Goal: Task Accomplishment & Management: Manage account settings

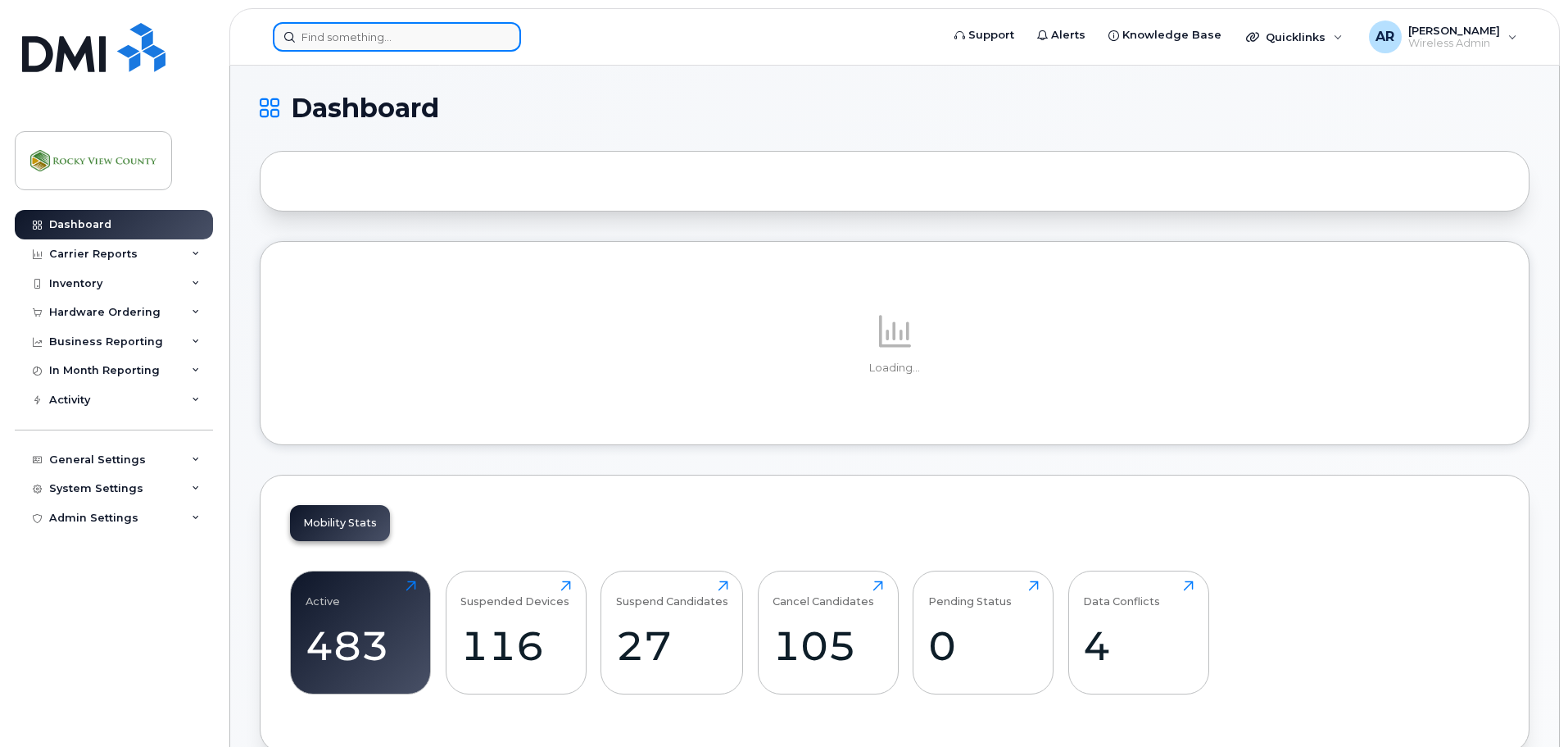
click at [381, 28] on input at bounding box center [396, 36] width 248 height 30
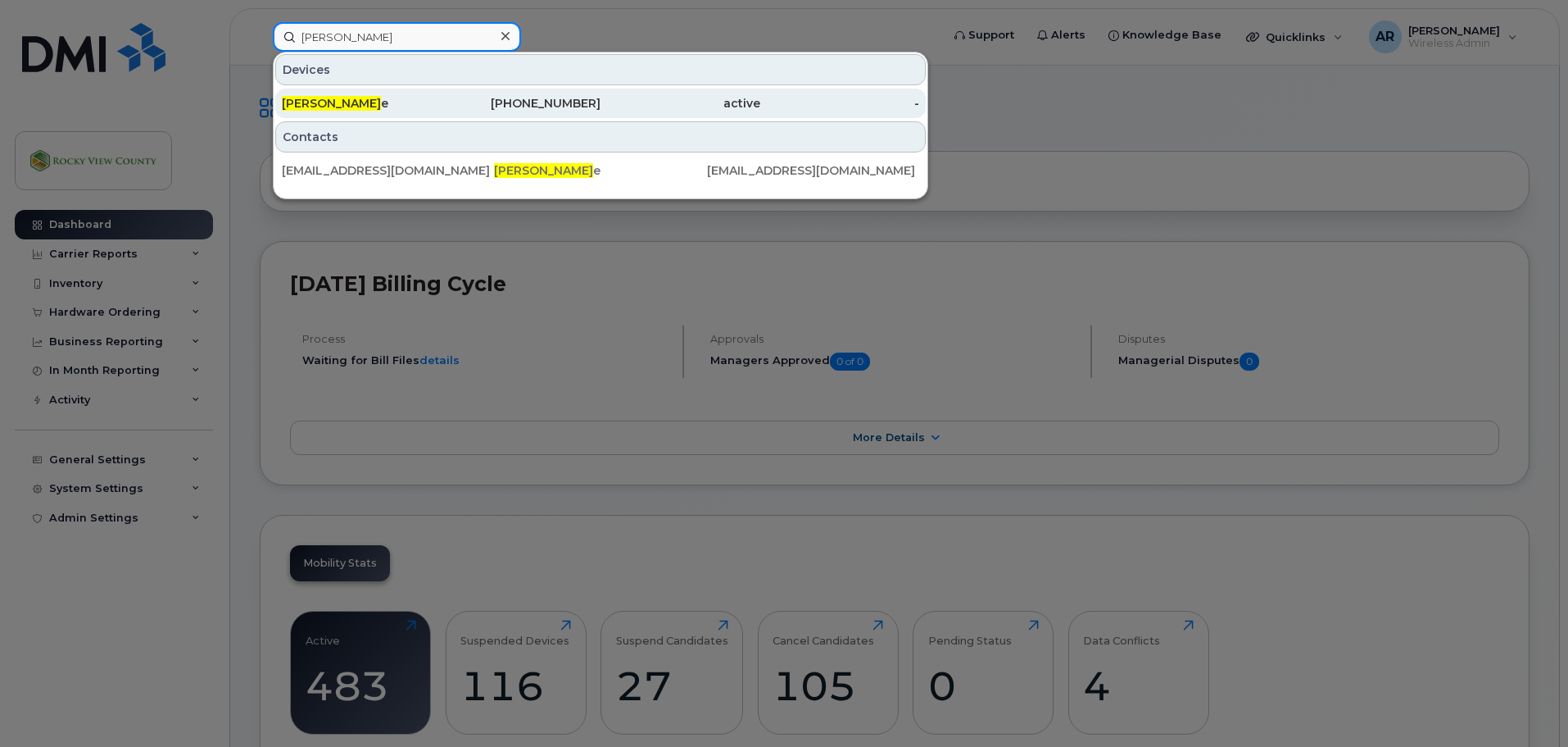
type input "brenda shut"
click at [357, 106] on div "Brenda Shut e" at bounding box center [361, 102] width 160 height 16
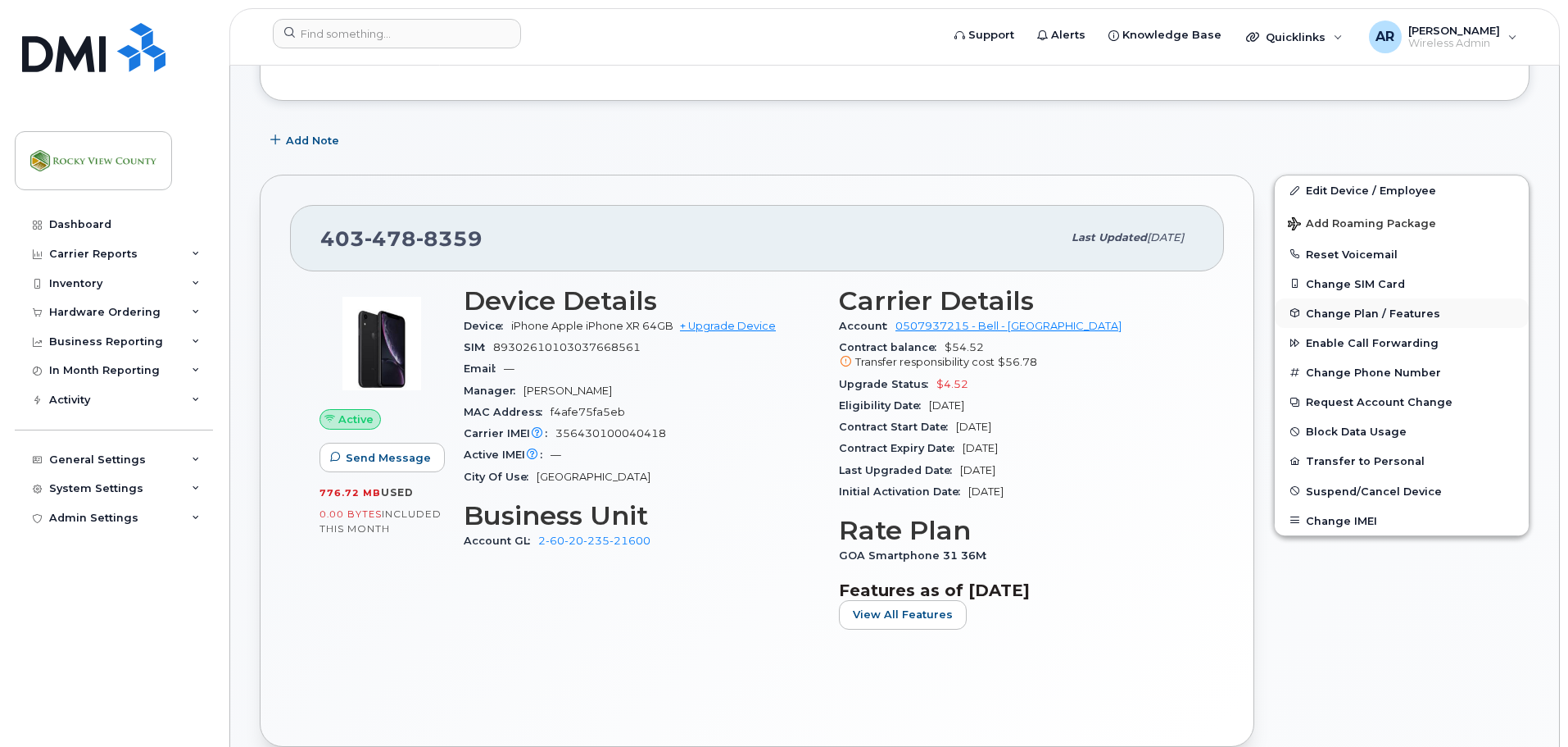
scroll to position [164, 0]
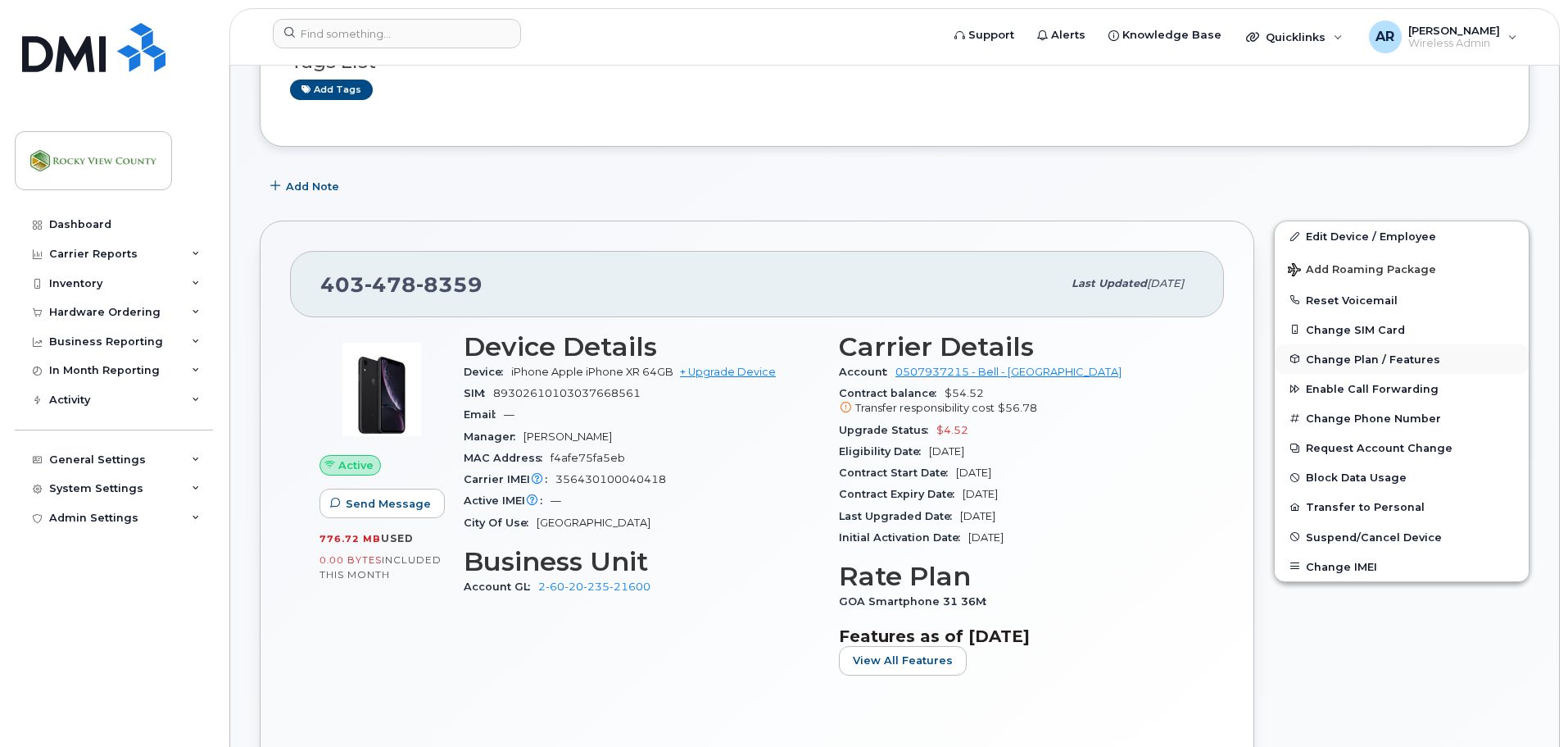
click at [1318, 361] on span "Change Plan / Features" at bounding box center [1373, 358] width 134 height 12
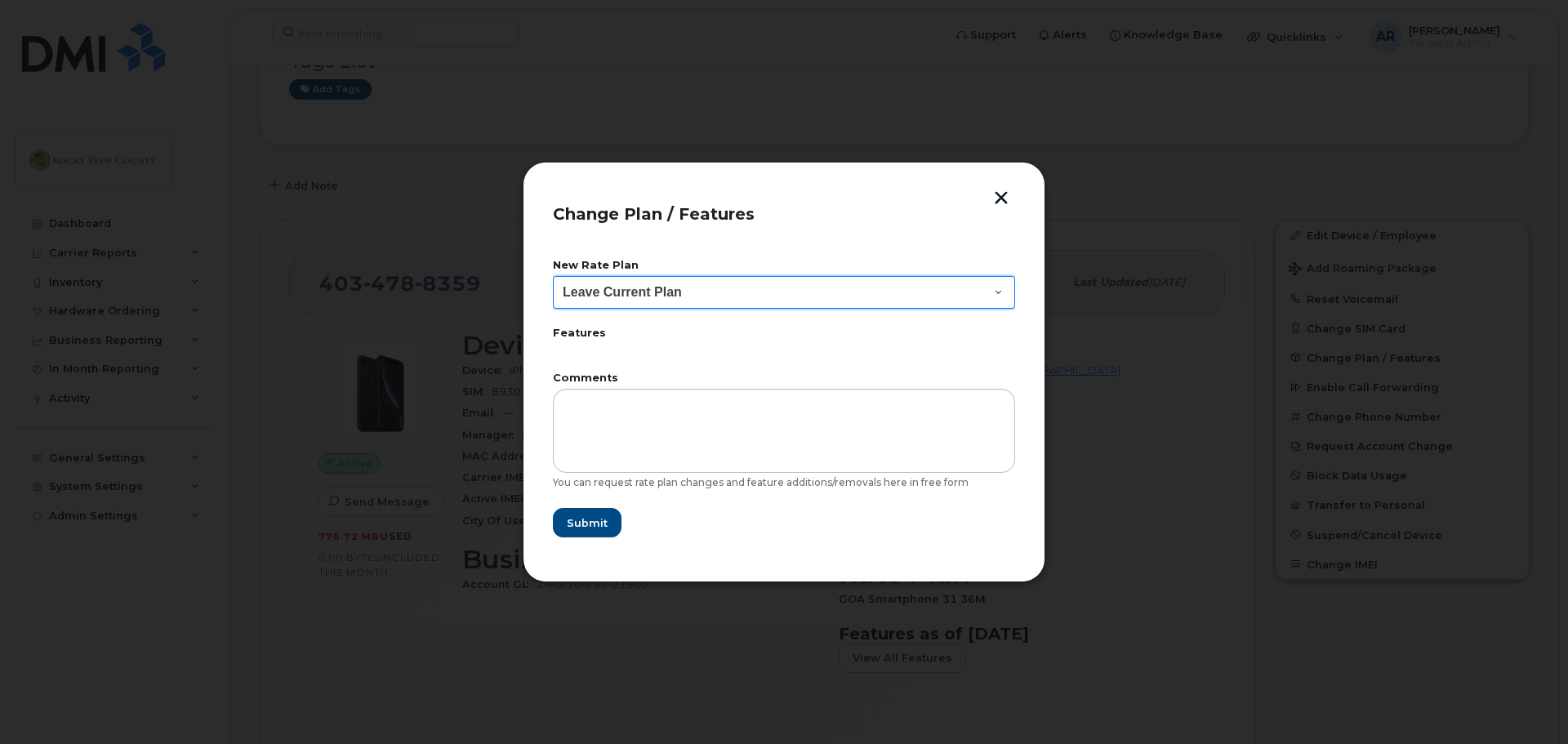
click at [777, 285] on select "Leave Current Plan GOA Smartphone 14 30D GOA Unlimited Smartphone 17 GOA-Voice …" at bounding box center [784, 292] width 462 height 32
click at [1007, 196] on button "button" at bounding box center [1002, 199] width 25 height 17
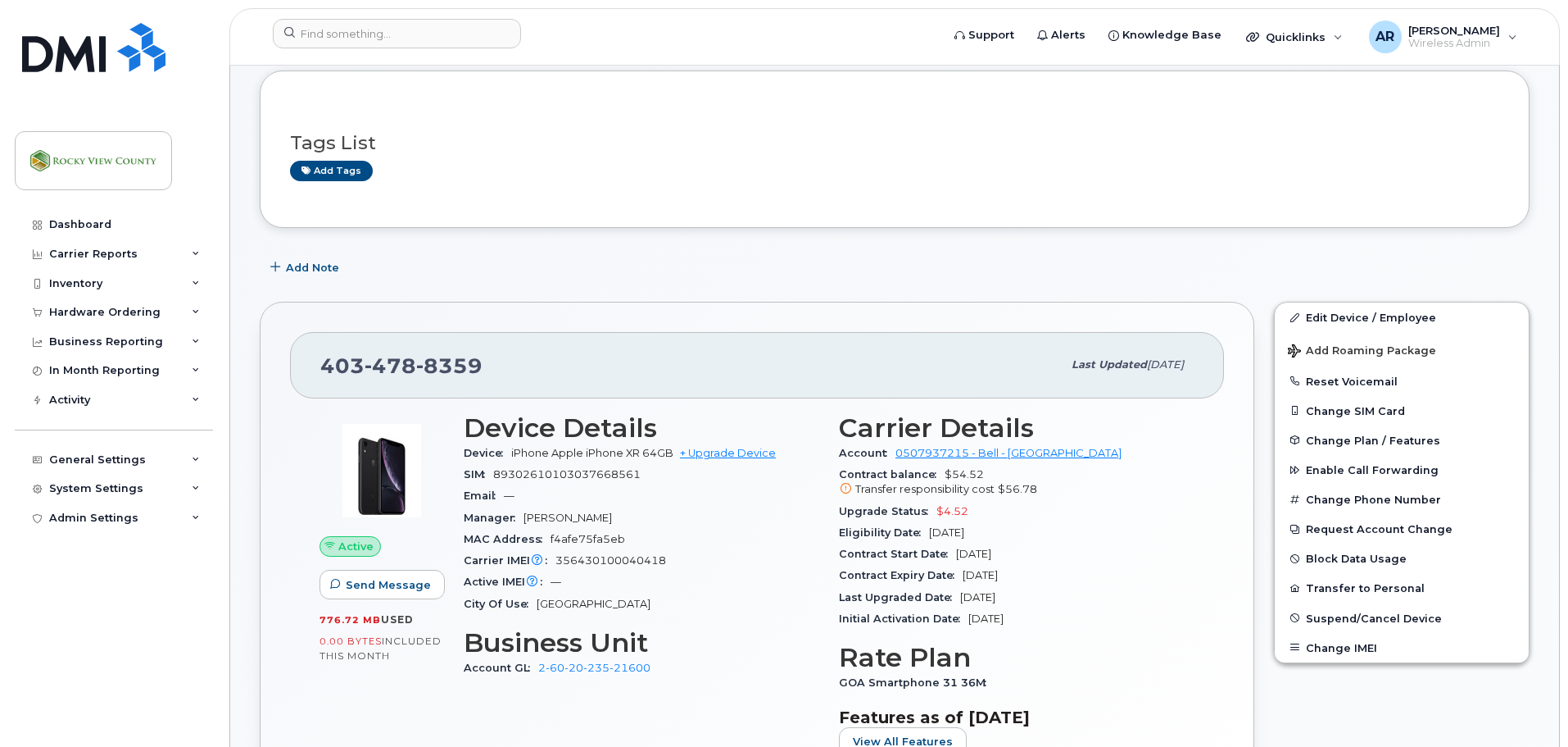
scroll to position [82, 0]
click at [1362, 532] on button "Request Account Change" at bounding box center [1401, 530] width 254 height 30
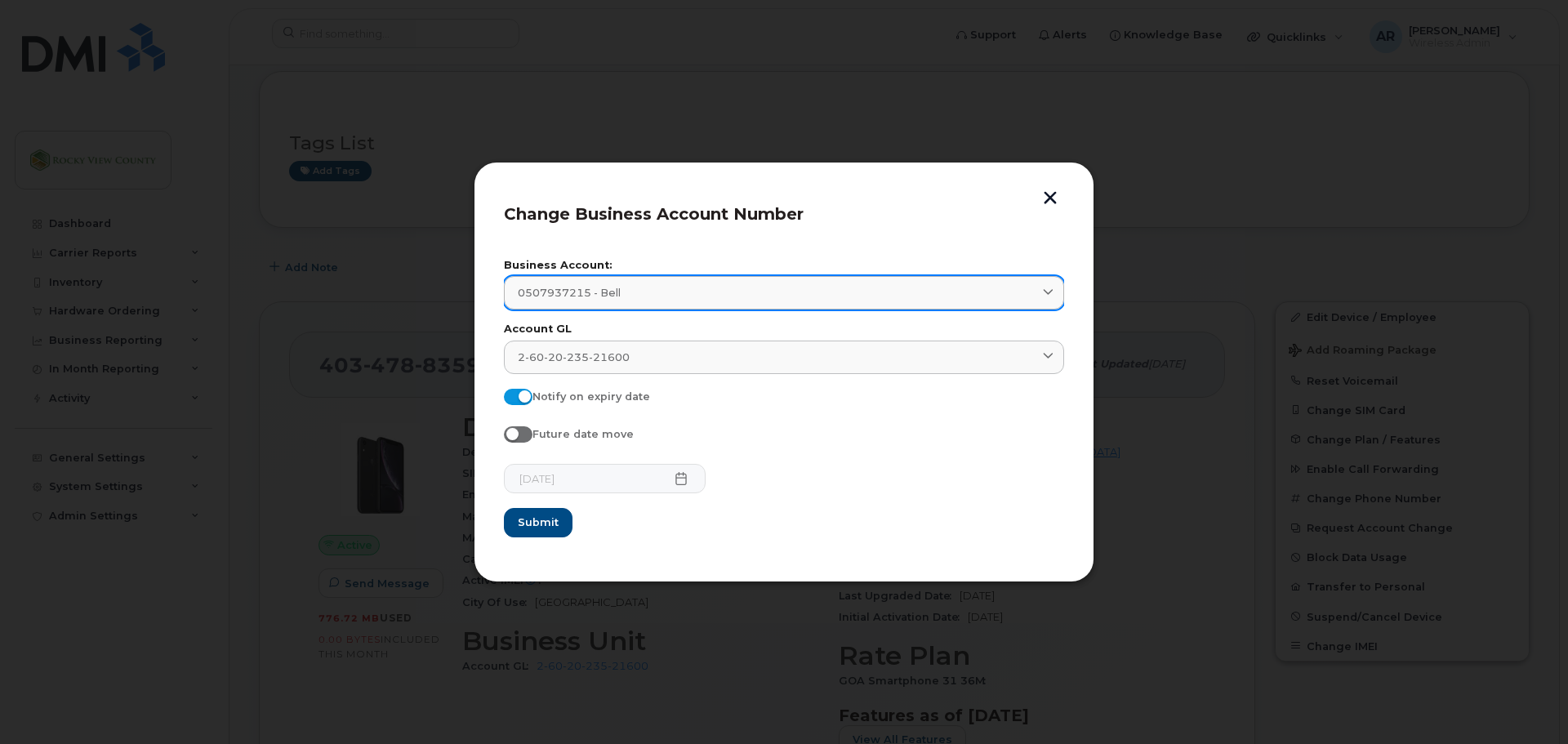
click at [817, 293] on div "0507937215 - Bell" at bounding box center [784, 293] width 533 height 15
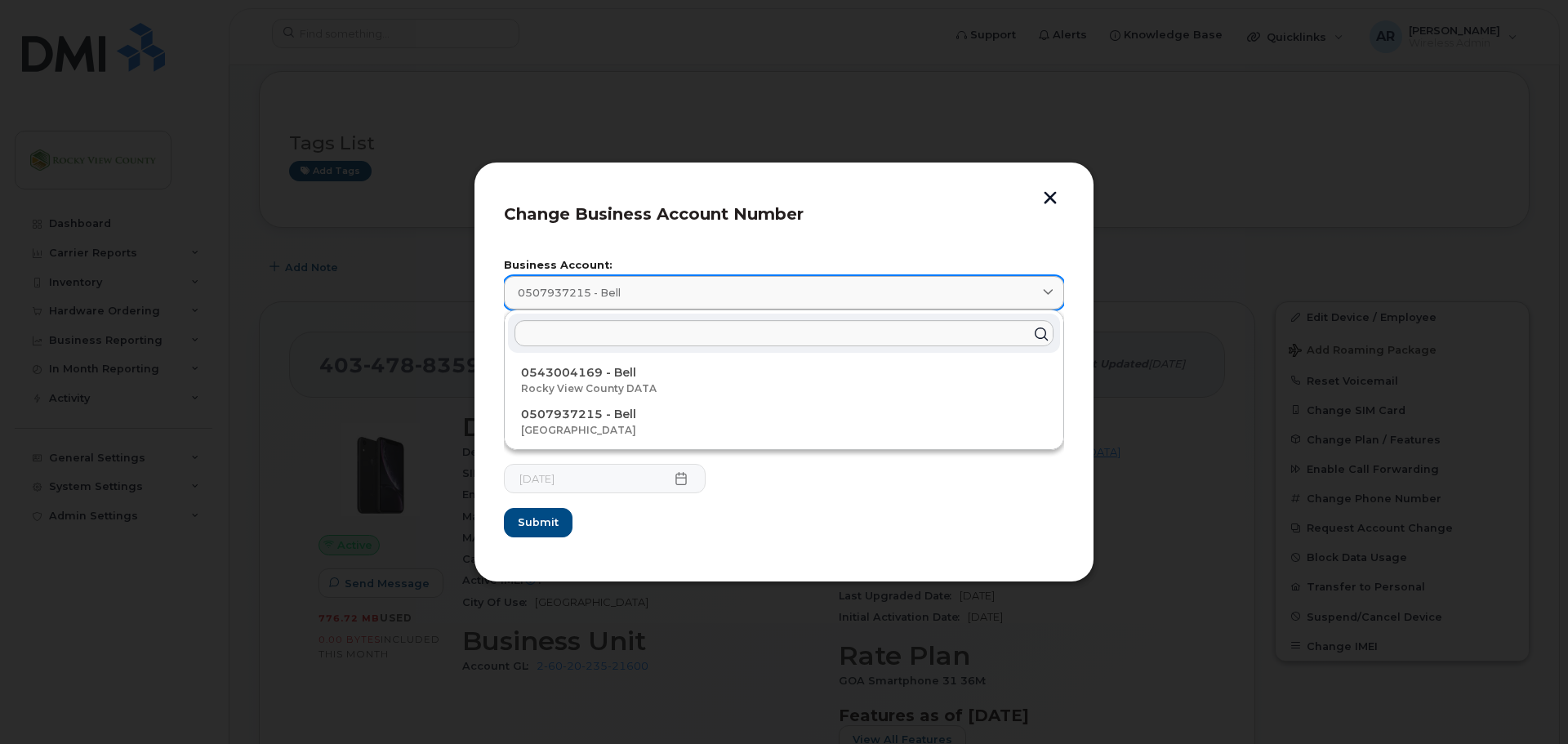
click at [817, 293] on div "0507937215 - Bell" at bounding box center [784, 293] width 533 height 15
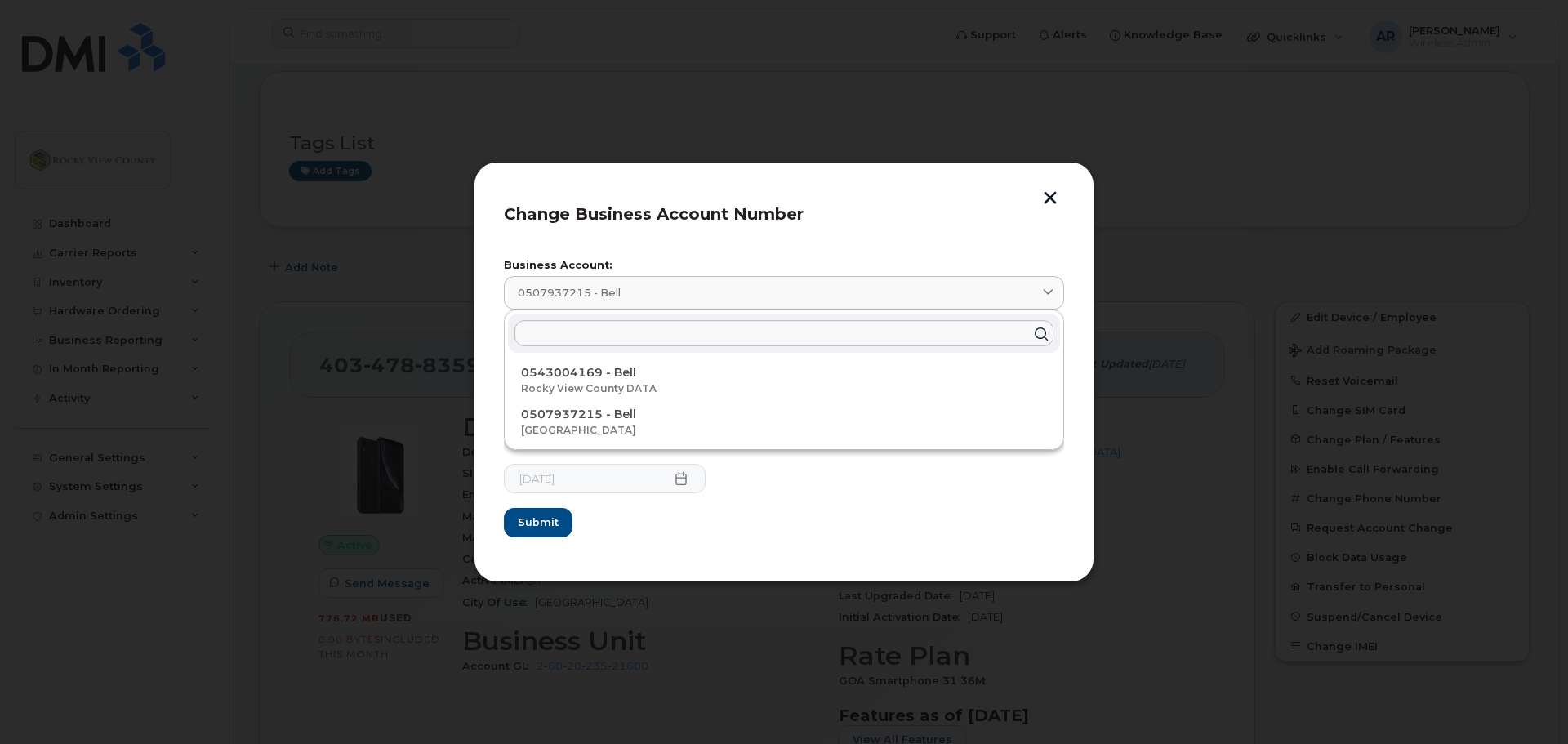
click at [1037, 198] on header "Change Business Account Number" at bounding box center [784, 218] width 560 height 53
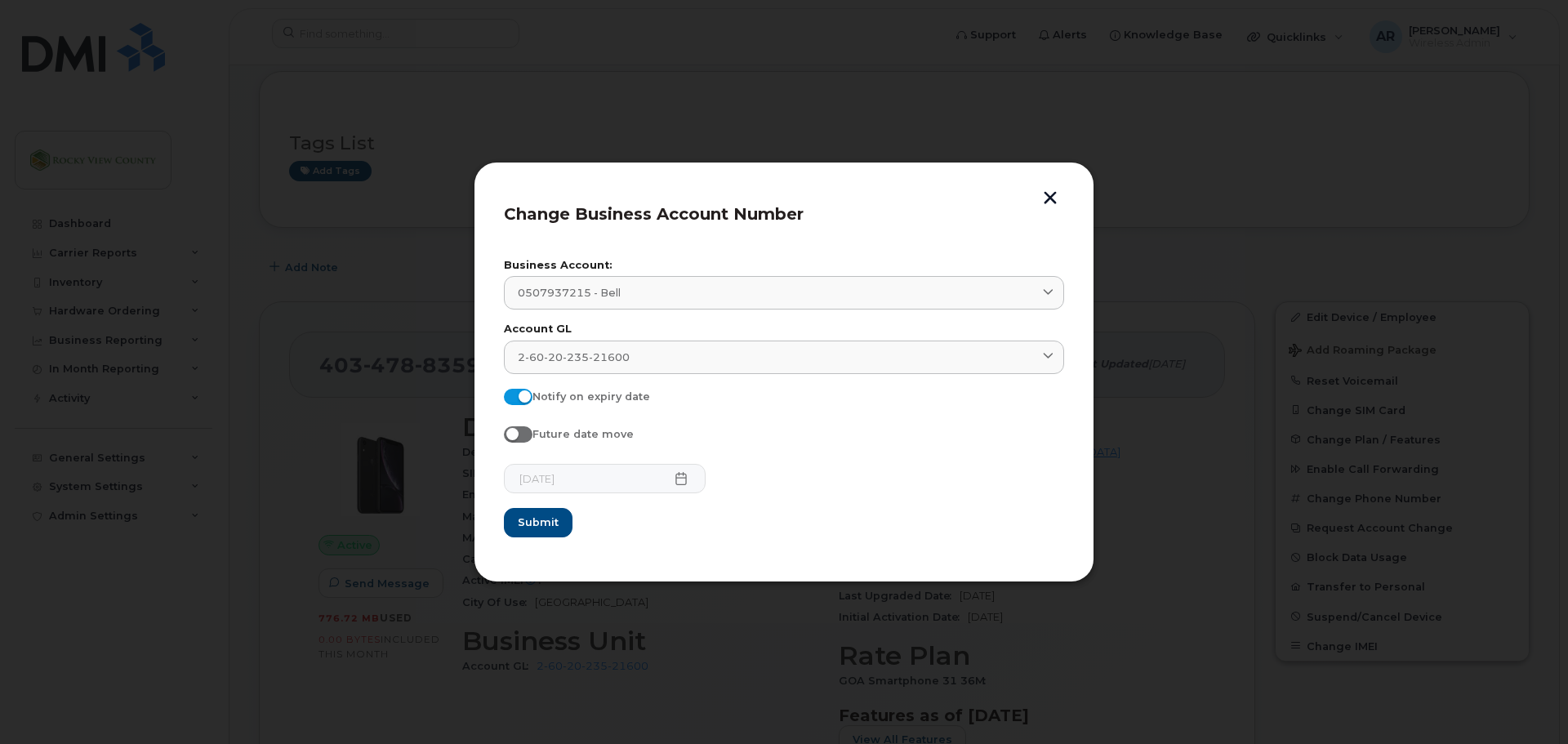
click at [1041, 196] on button "button" at bounding box center [1051, 199] width 25 height 17
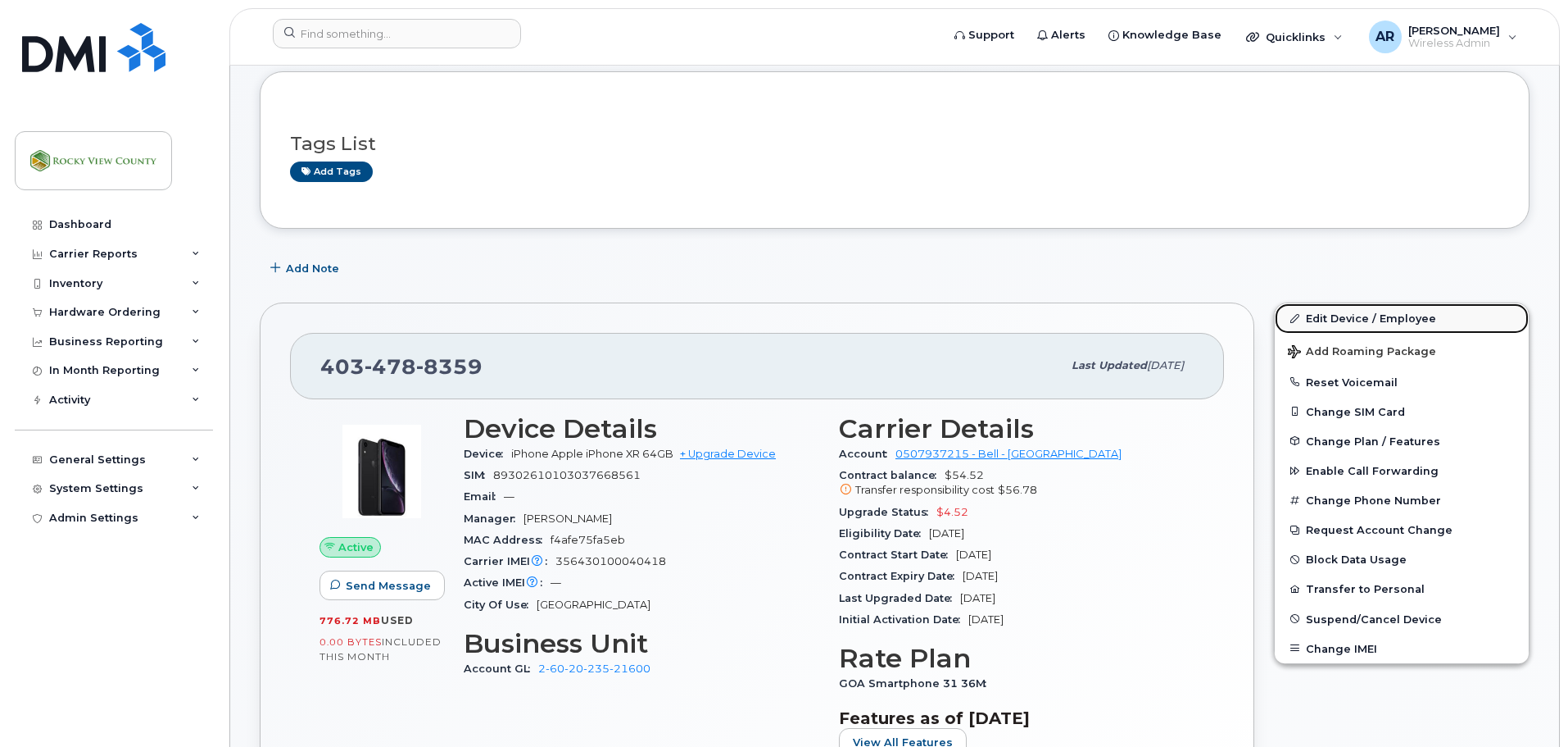
click at [1324, 322] on link "Edit Device / Employee" at bounding box center [1401, 318] width 254 height 30
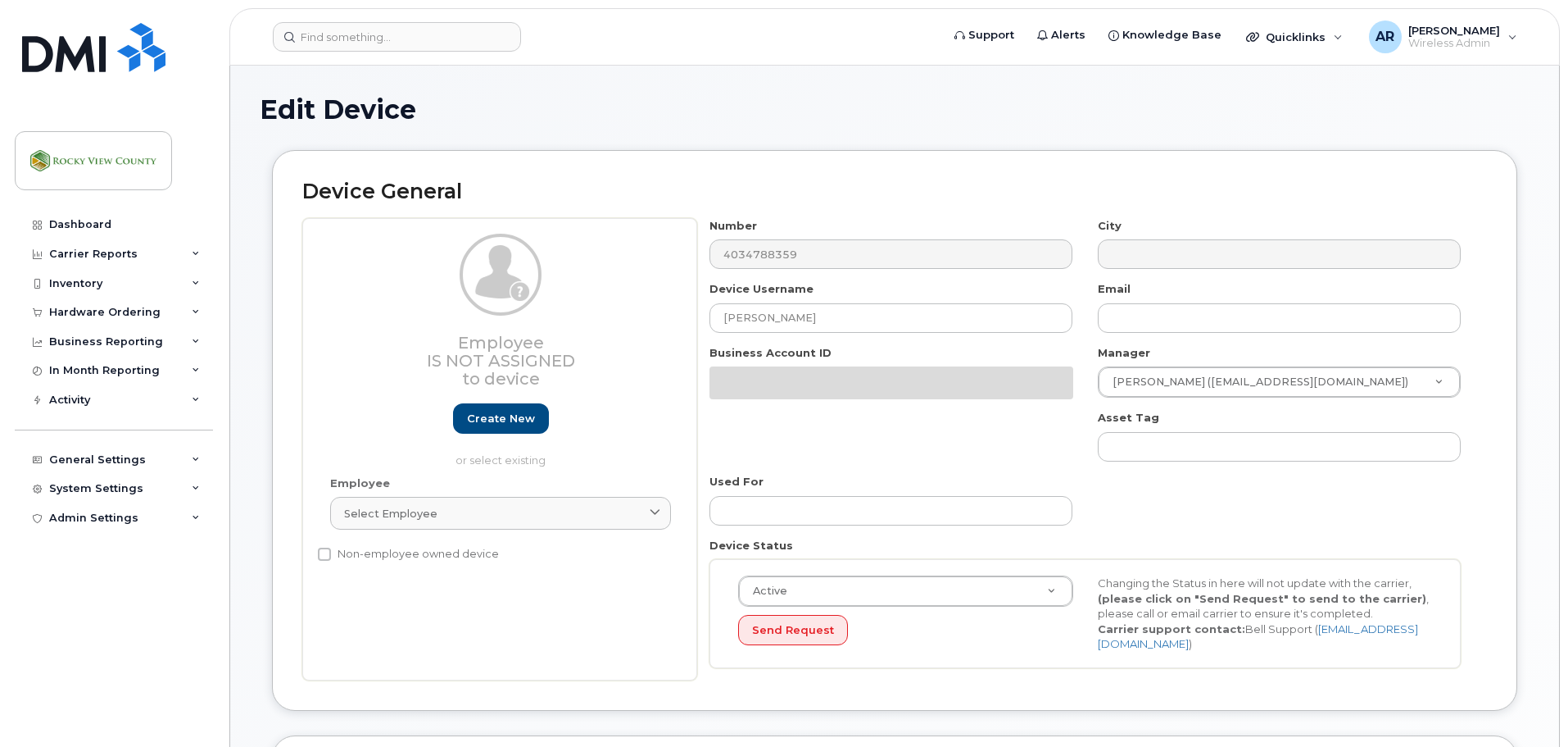
select select "29629330"
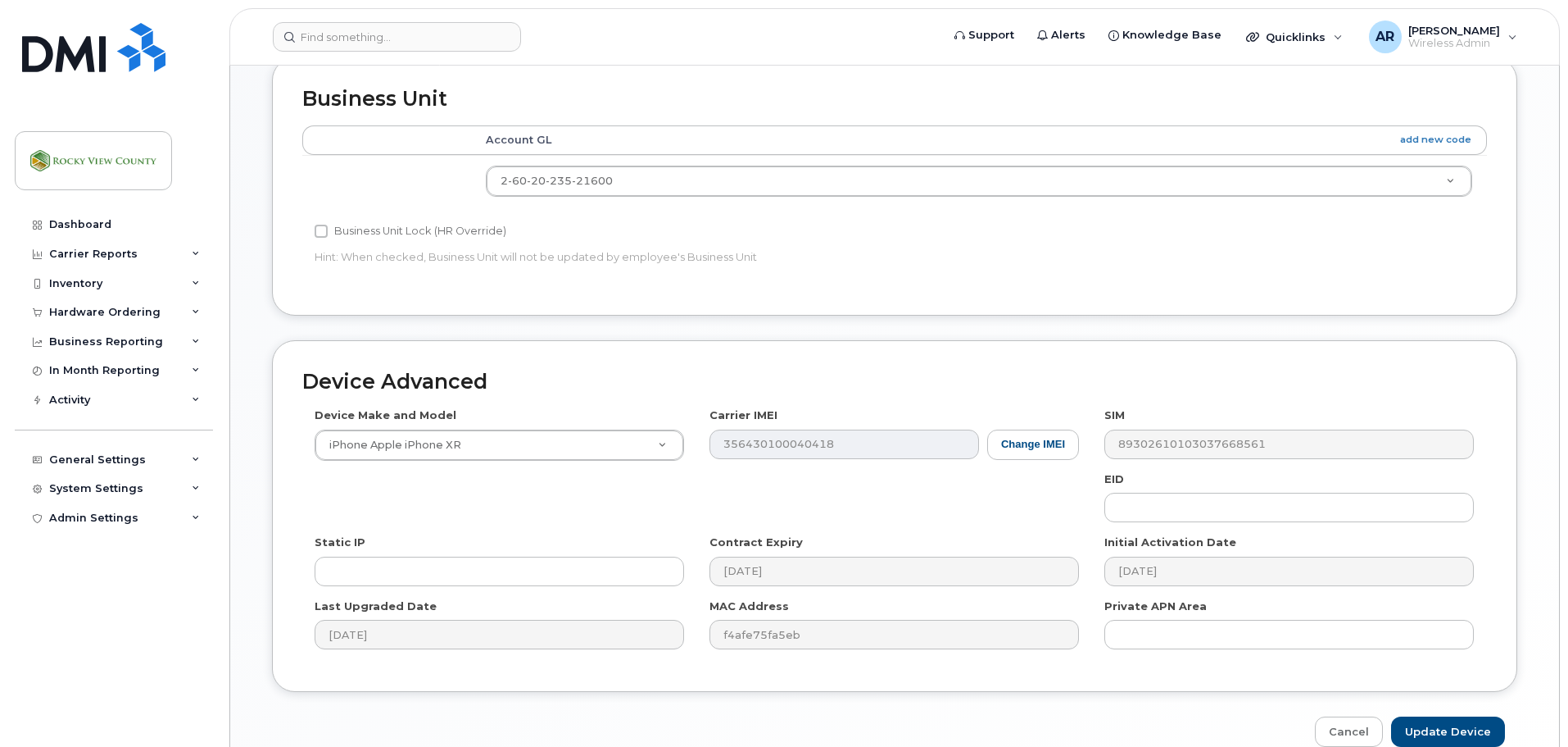
scroll to position [690, 0]
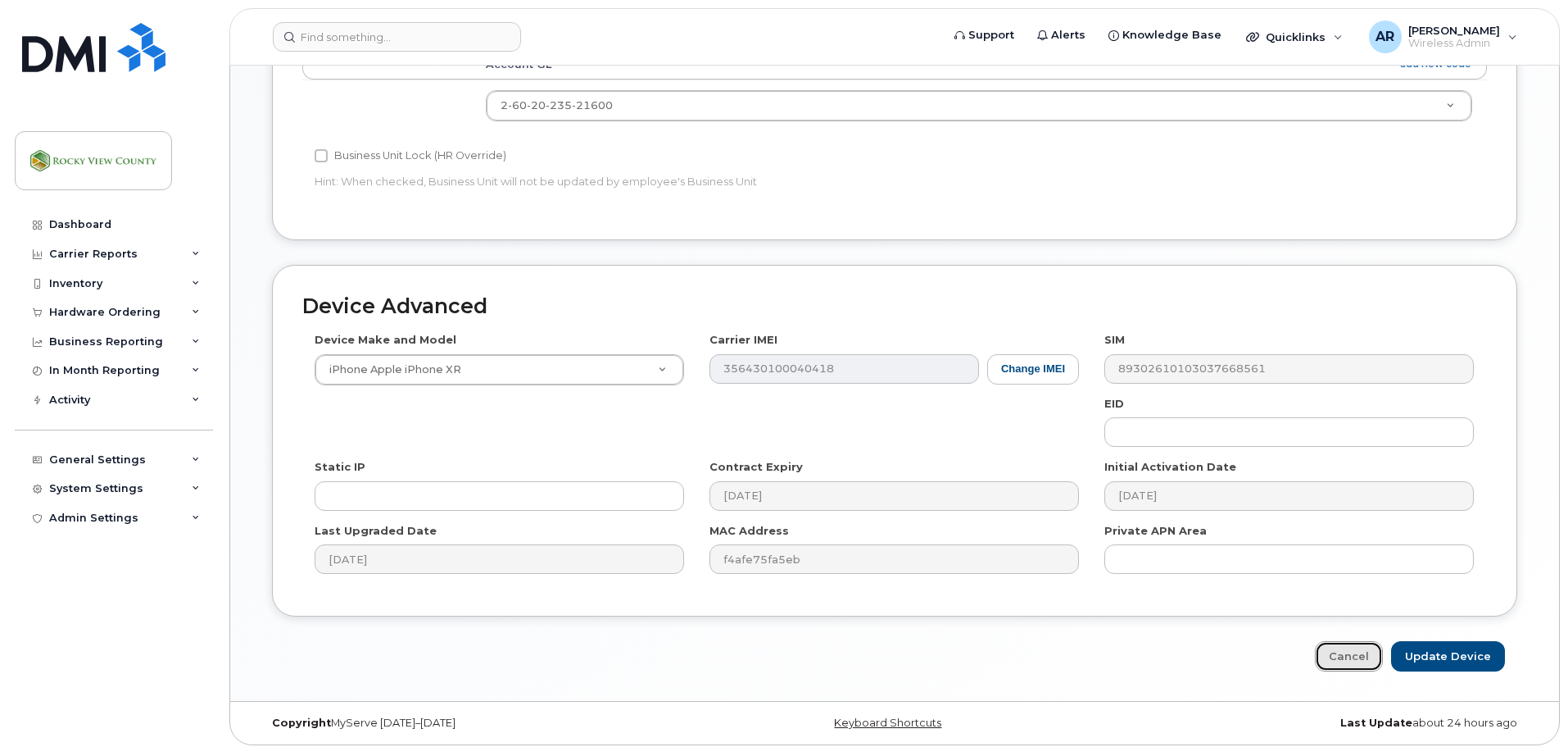
click at [1374, 651] on link "Cancel" at bounding box center [1349, 656] width 68 height 31
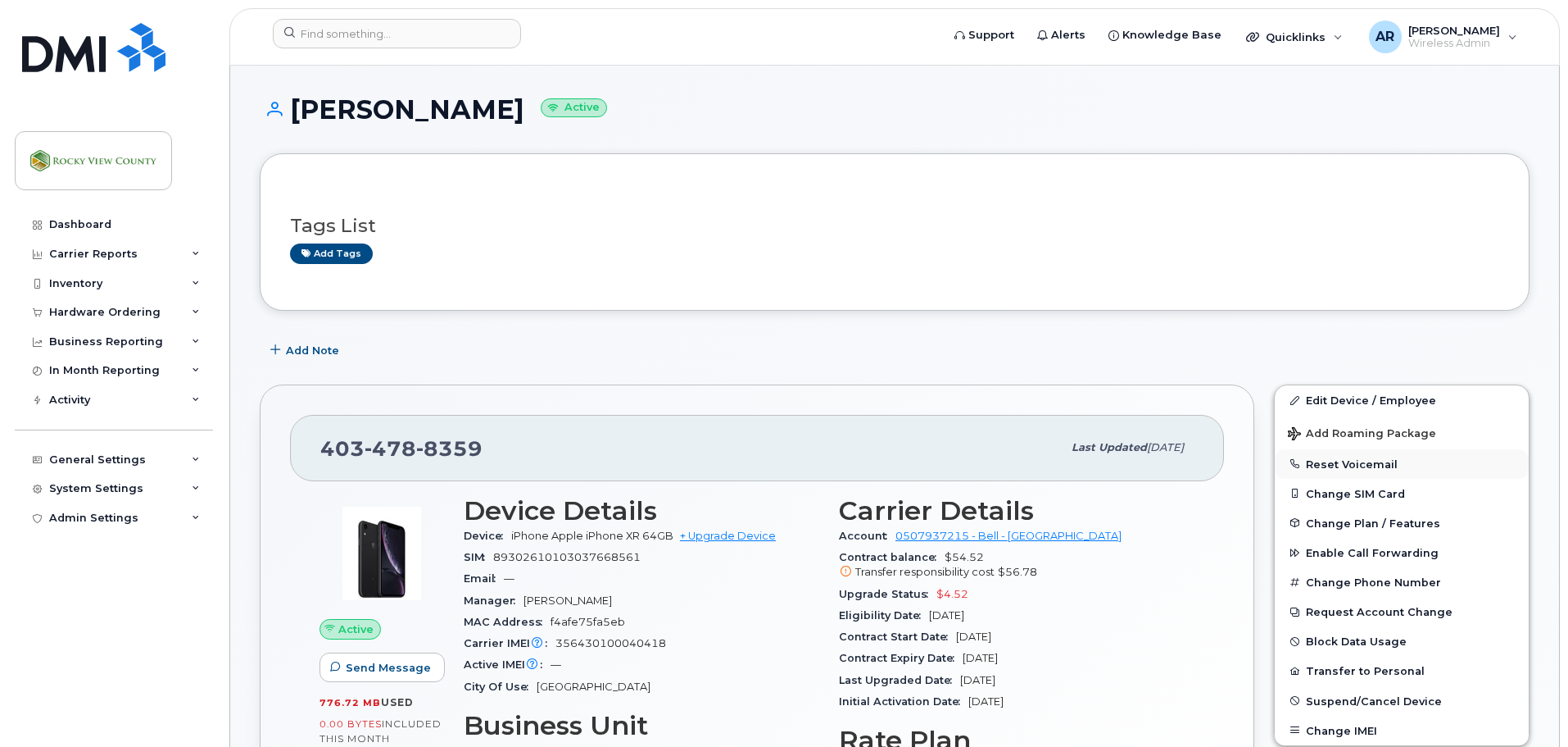
click at [1322, 464] on button "Reset Voicemail" at bounding box center [1401, 464] width 254 height 30
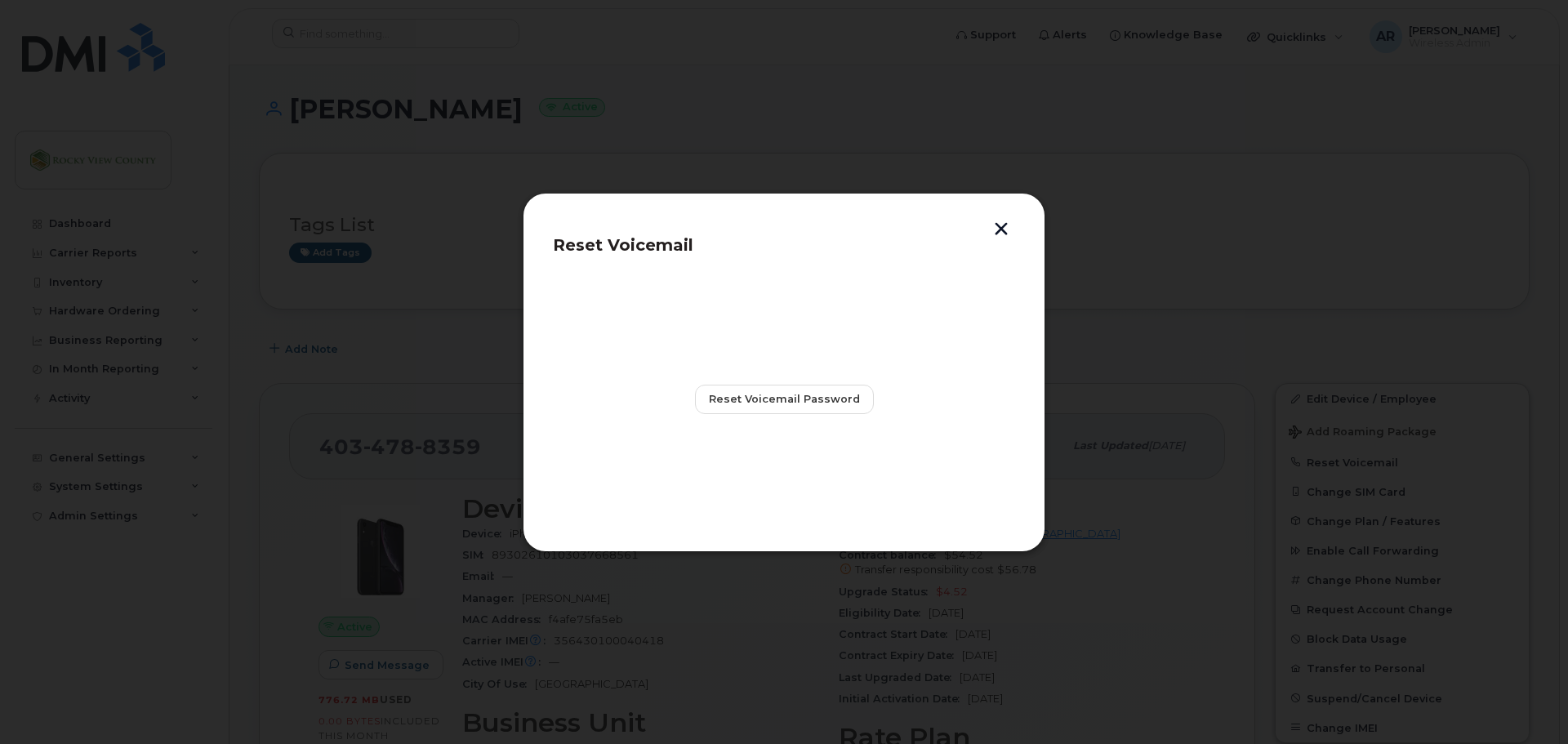
click at [995, 227] on button "button" at bounding box center [1002, 231] width 25 height 17
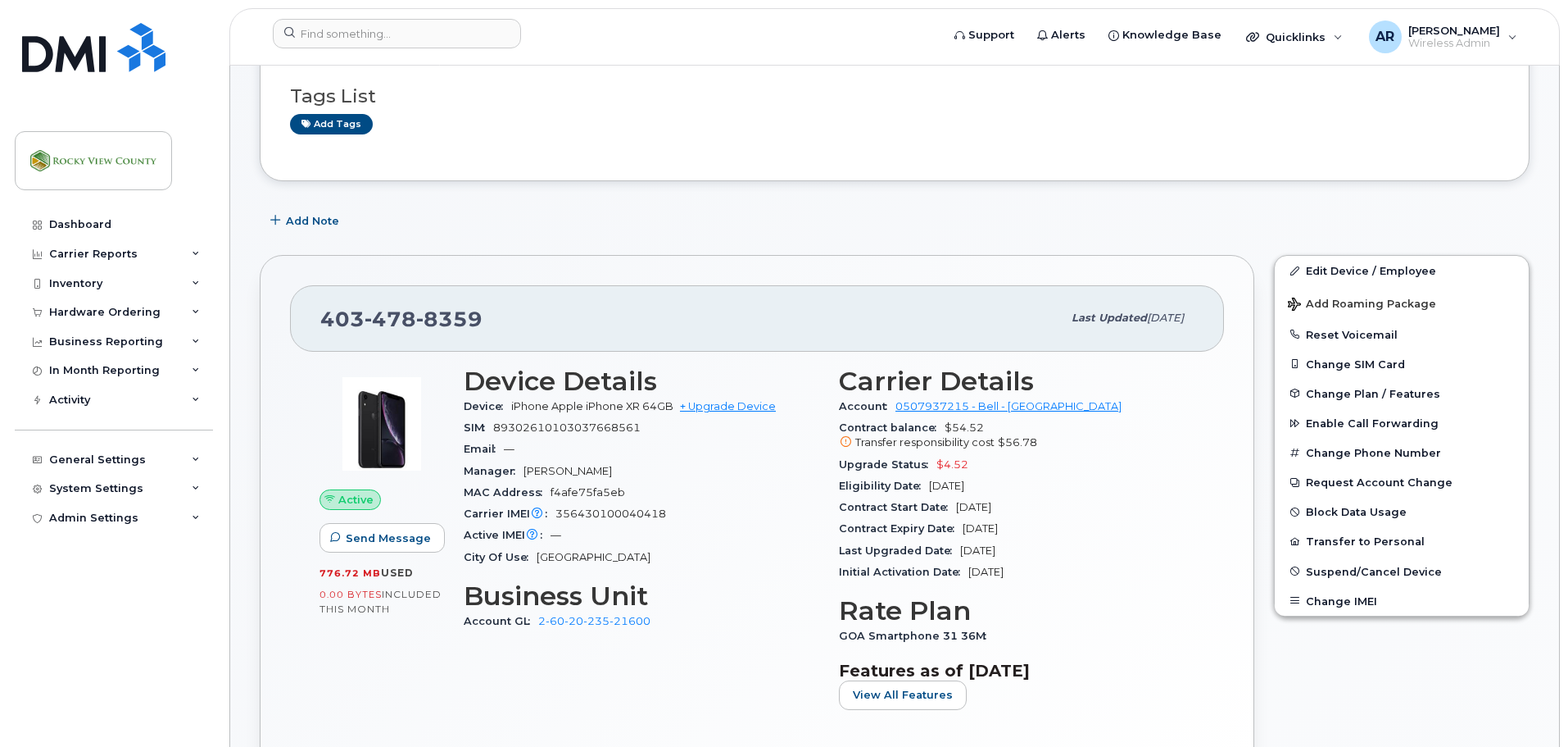
scroll to position [164, 0]
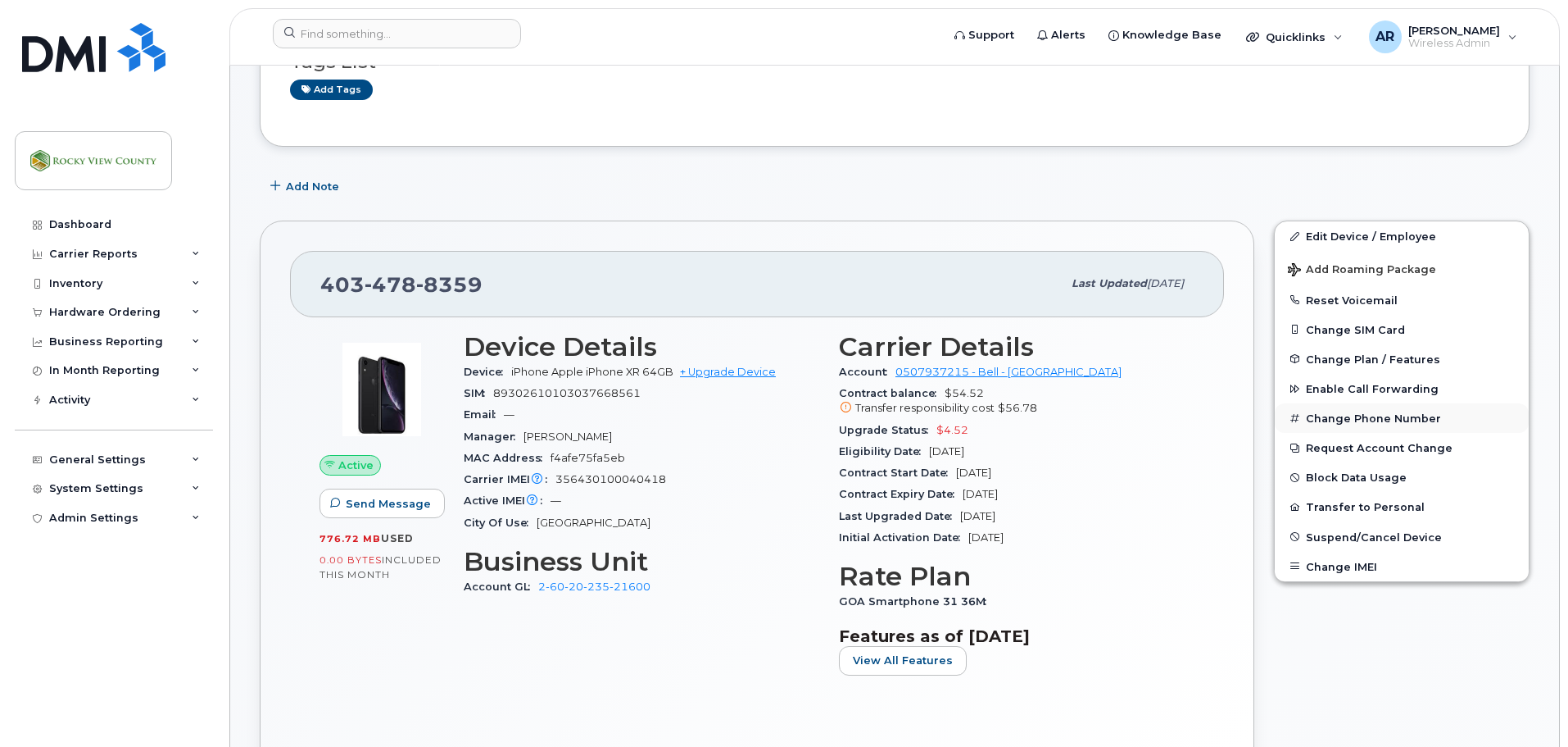
click at [1350, 427] on button "Change Phone Number" at bounding box center [1401, 418] width 254 height 30
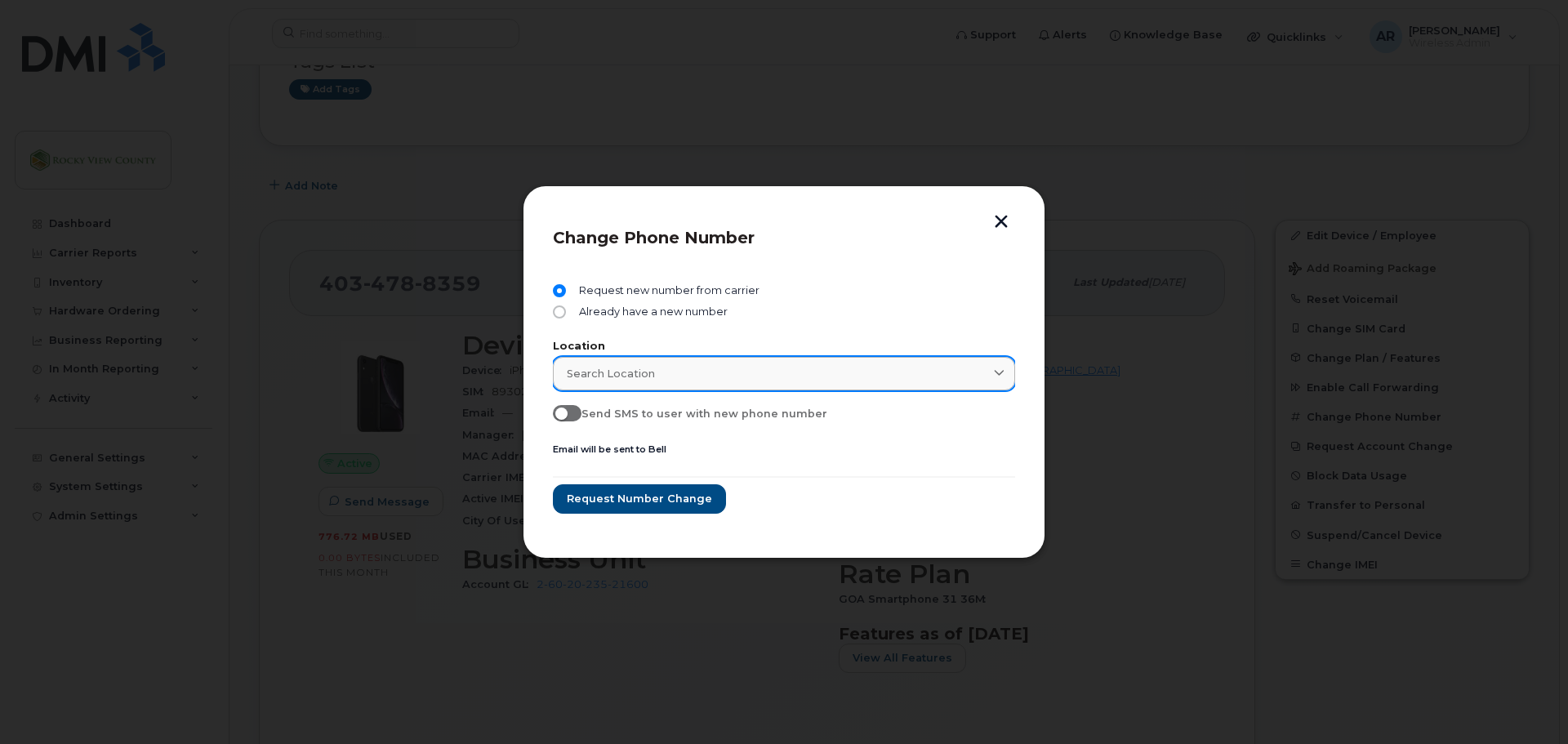
click at [898, 372] on div "Search location" at bounding box center [784, 373] width 434 height 15
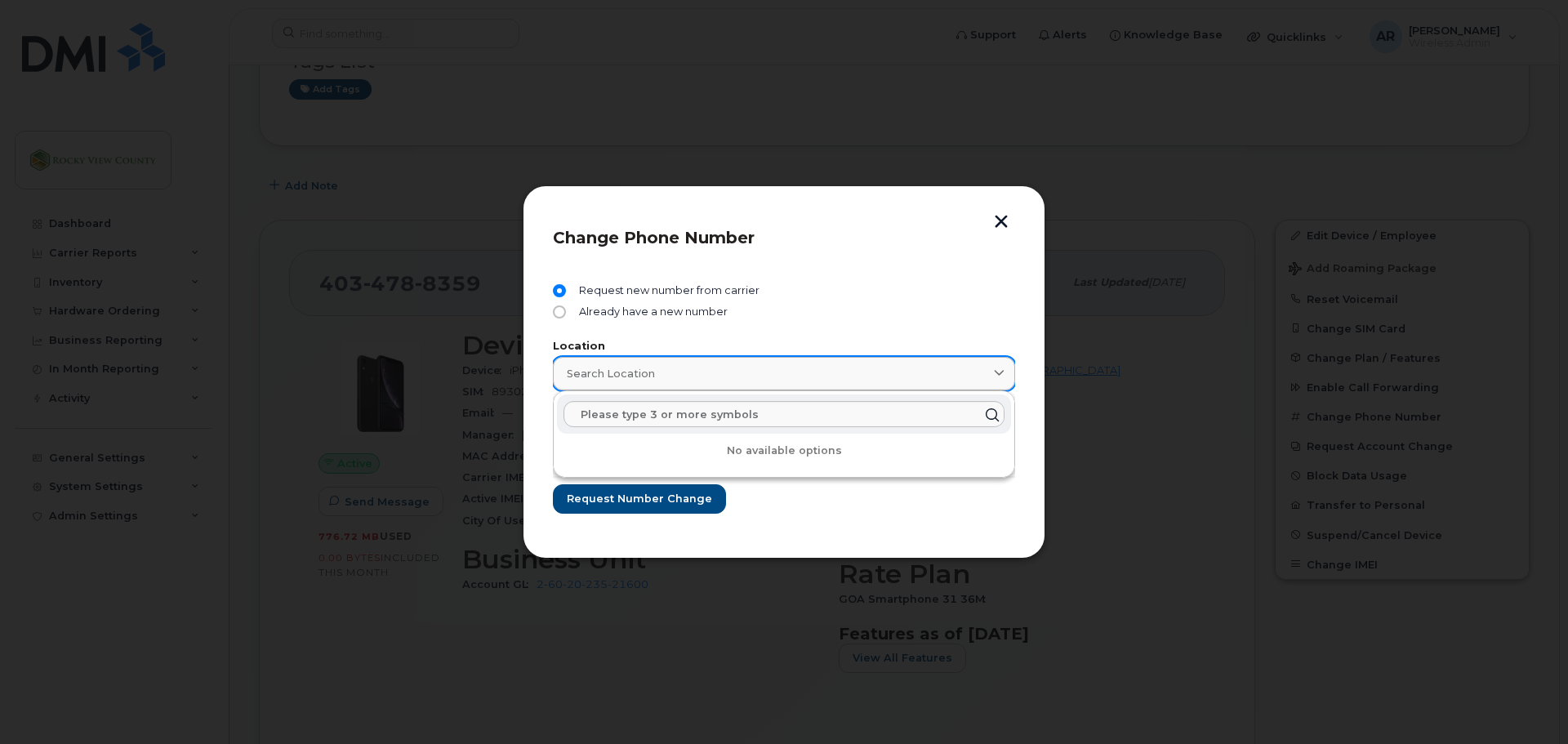
click at [898, 372] on div "Search location" at bounding box center [784, 373] width 434 height 15
click at [1007, 225] on button "button" at bounding box center [1002, 223] width 25 height 17
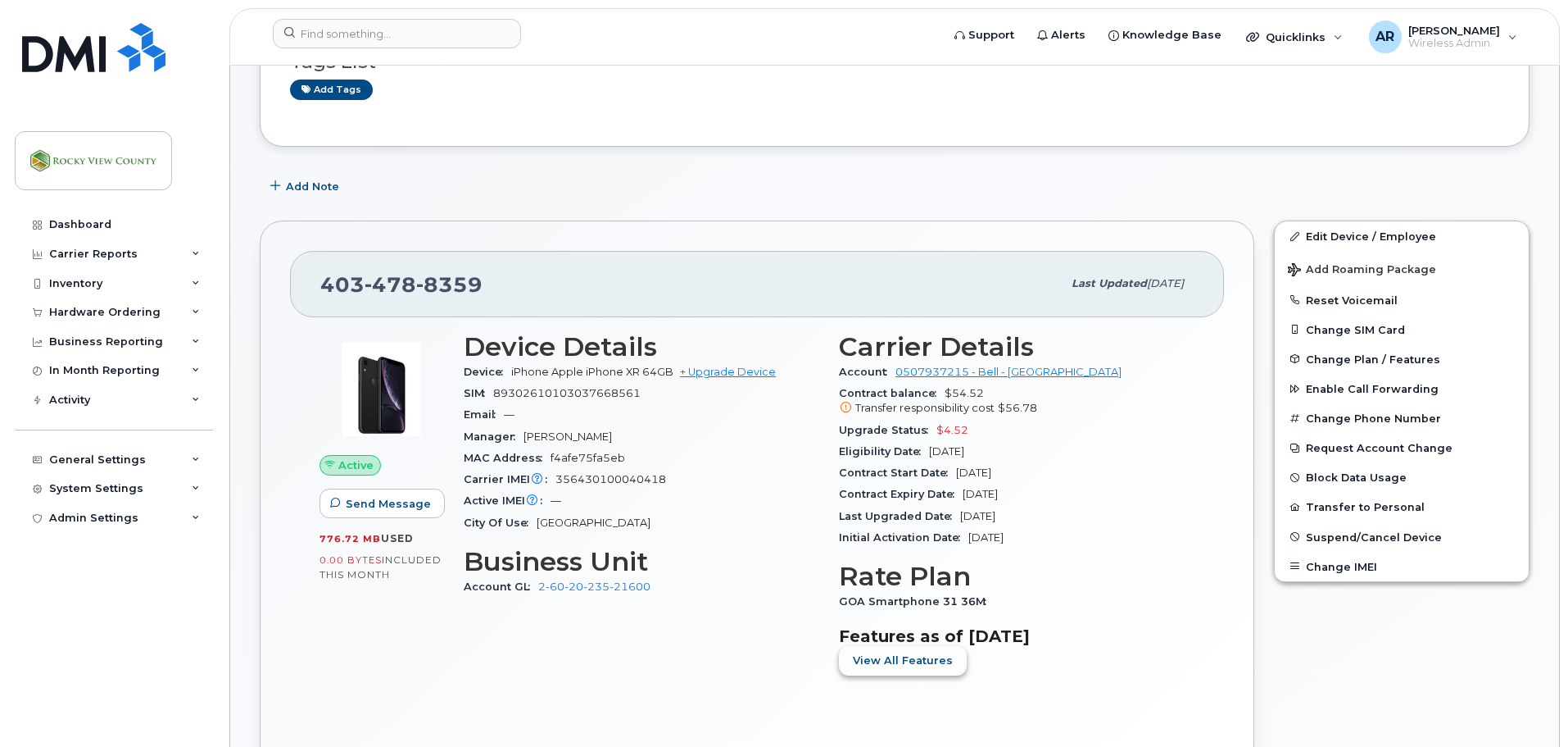
click at [873, 665] on span "View All Features" at bounding box center [903, 660] width 100 height 15
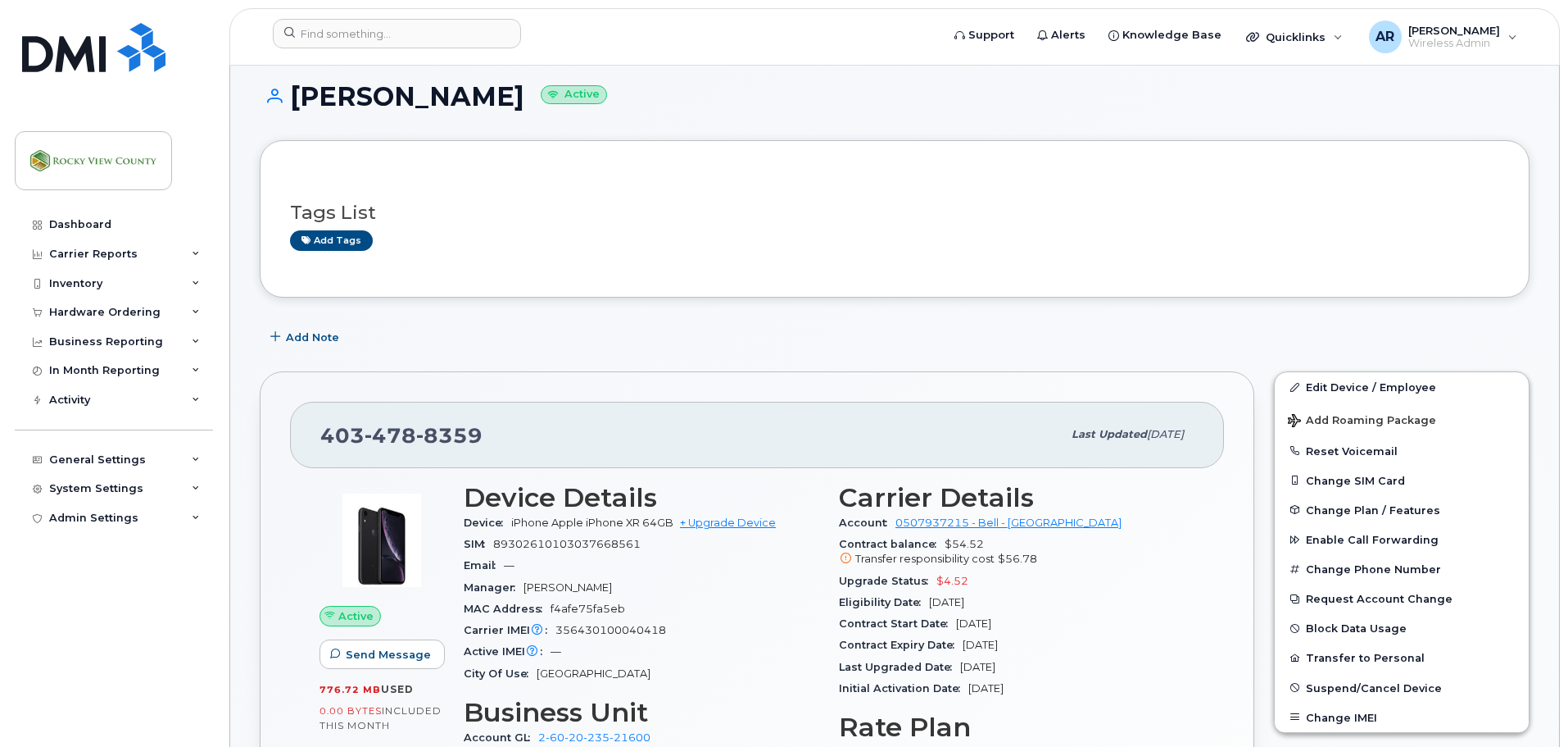
scroll to position [0, 0]
